Goal: Task Accomplishment & Management: Use online tool/utility

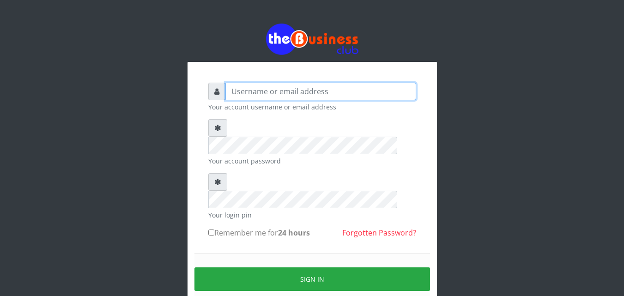
click at [231, 90] on input "text" at bounding box center [320, 92] width 191 height 18
type input "siesther"
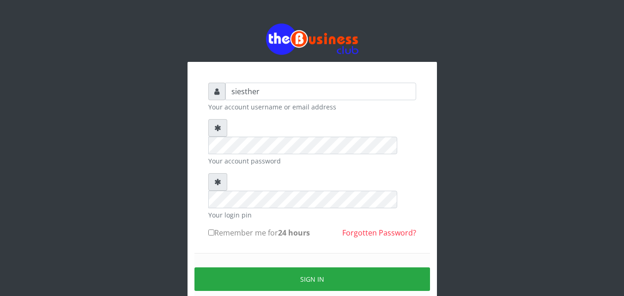
click at [235, 213] on form "siesther Your account username or email address Your account password Your logi…" at bounding box center [312, 205] width 208 height 245
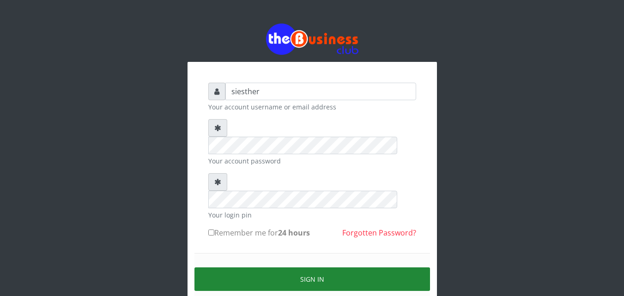
click at [326, 267] on button "Sign in" at bounding box center [311, 279] width 235 height 24
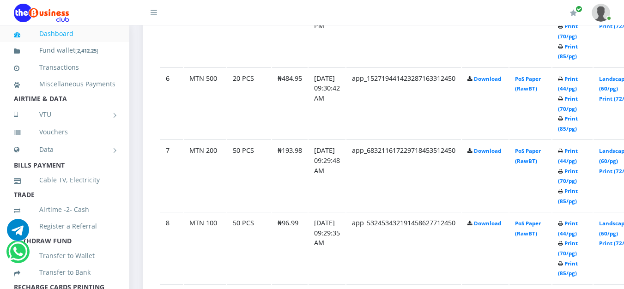
scroll to position [872, 0]
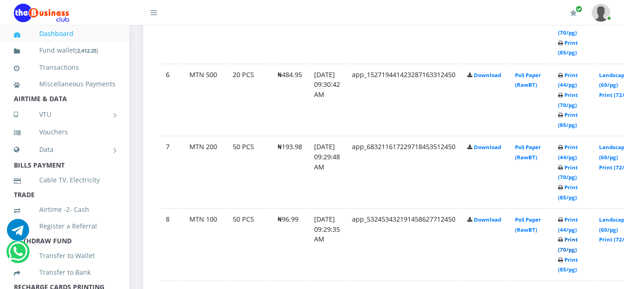
click at [578, 252] on link "Print (70/pg)" at bounding box center [568, 244] width 20 height 17
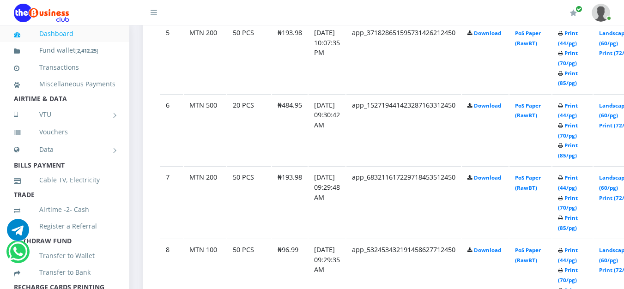
scroll to position [872, 0]
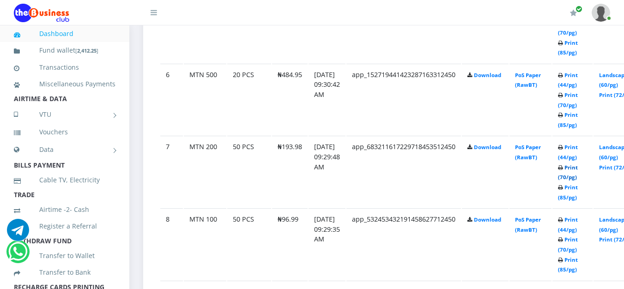
click at [578, 178] on link "Print (70/pg)" at bounding box center [568, 172] width 20 height 17
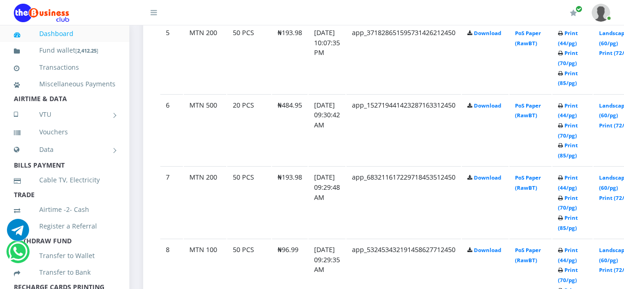
scroll to position [872, 0]
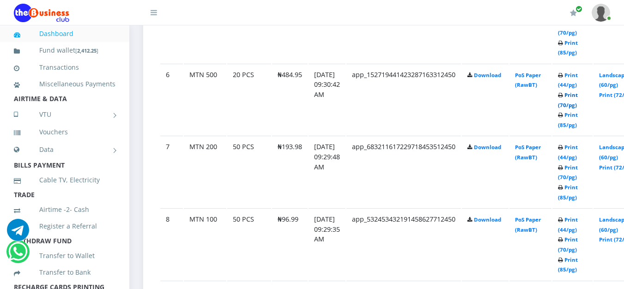
click at [578, 109] on link "Print (70/pg)" at bounding box center [568, 99] width 20 height 17
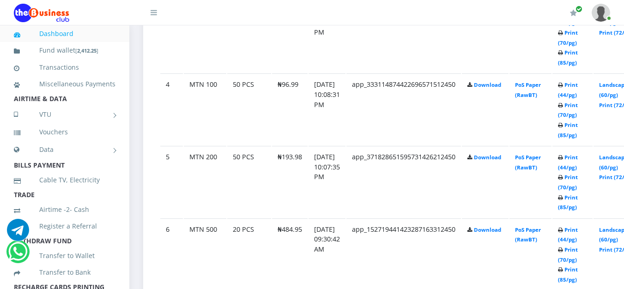
scroll to position [713, 0]
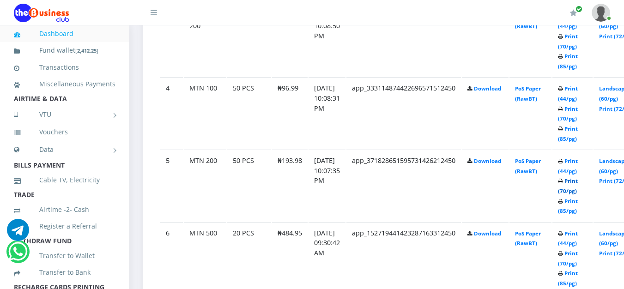
click at [578, 193] on link "Print (70/pg)" at bounding box center [568, 185] width 20 height 17
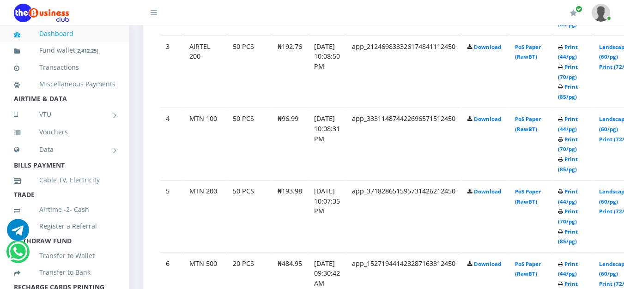
scroll to position [713, 0]
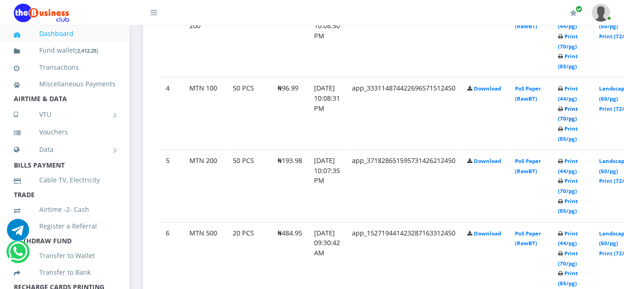
click at [578, 120] on link "Print (70/pg)" at bounding box center [568, 113] width 20 height 17
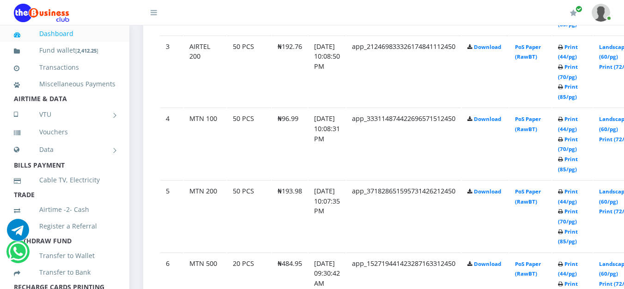
scroll to position [713, 0]
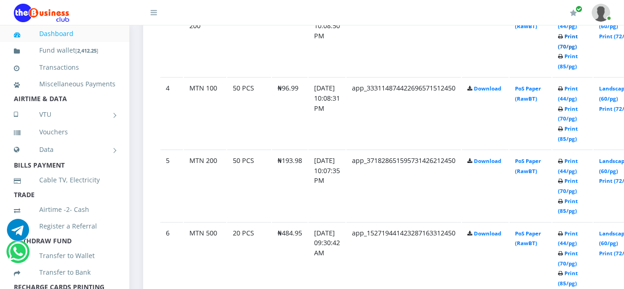
click at [578, 47] on link "Print (70/pg)" at bounding box center [568, 41] width 20 height 17
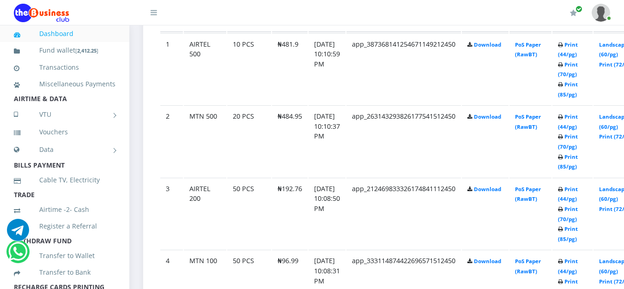
scroll to position [537, 0]
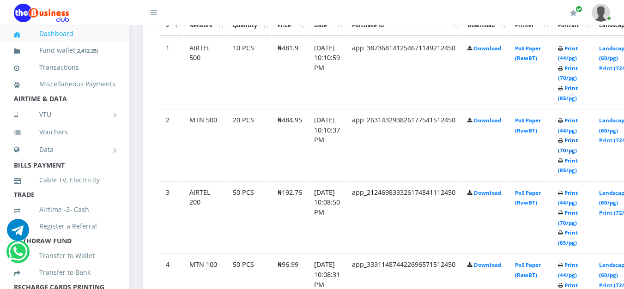
click at [578, 153] on link "Print (70/pg)" at bounding box center [568, 145] width 20 height 17
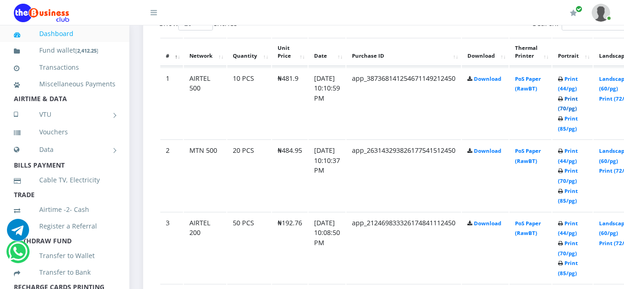
click at [578, 110] on link "Print (70/pg)" at bounding box center [568, 103] width 20 height 17
click at [608, 17] on link at bounding box center [600, 12] width 18 height 25
click at [574, 67] on link "Logout" at bounding box center [575, 64] width 60 height 15
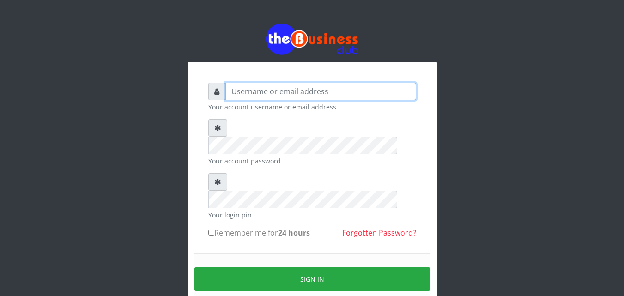
click at [229, 93] on input "text" at bounding box center [320, 92] width 191 height 18
type input "siesther"
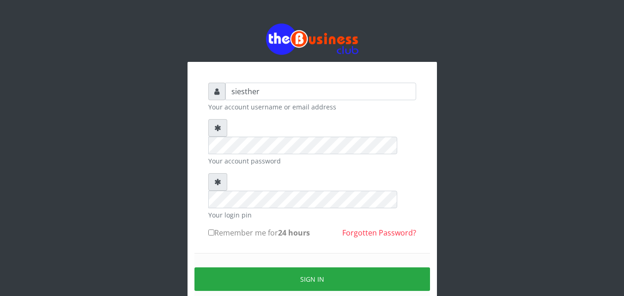
click at [246, 253] on div "Sign in" at bounding box center [311, 279] width 235 height 52
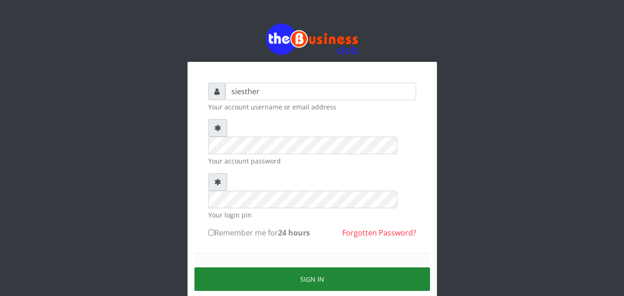
click at [321, 267] on button "Sign in" at bounding box center [311, 279] width 235 height 24
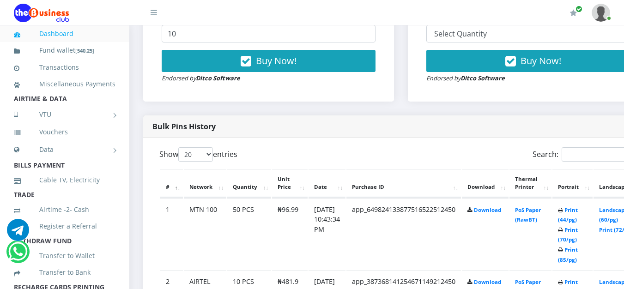
scroll to position [397, 0]
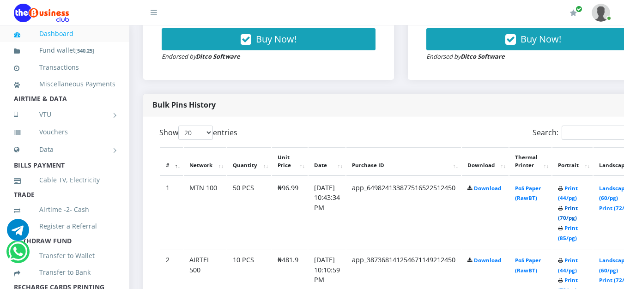
click at [578, 218] on link "Print (70/pg)" at bounding box center [568, 213] width 20 height 17
click at [609, 20] on link at bounding box center [600, 12] width 18 height 25
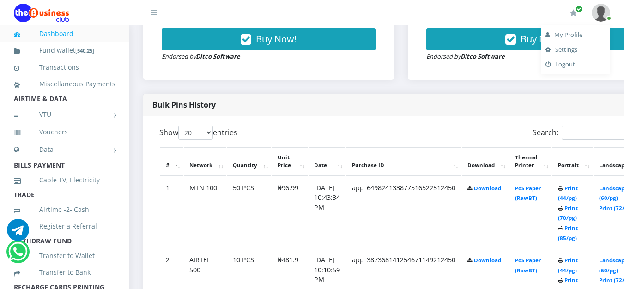
click at [561, 66] on link "Logout" at bounding box center [575, 64] width 60 height 15
